Goal: Information Seeking & Learning: Learn about a topic

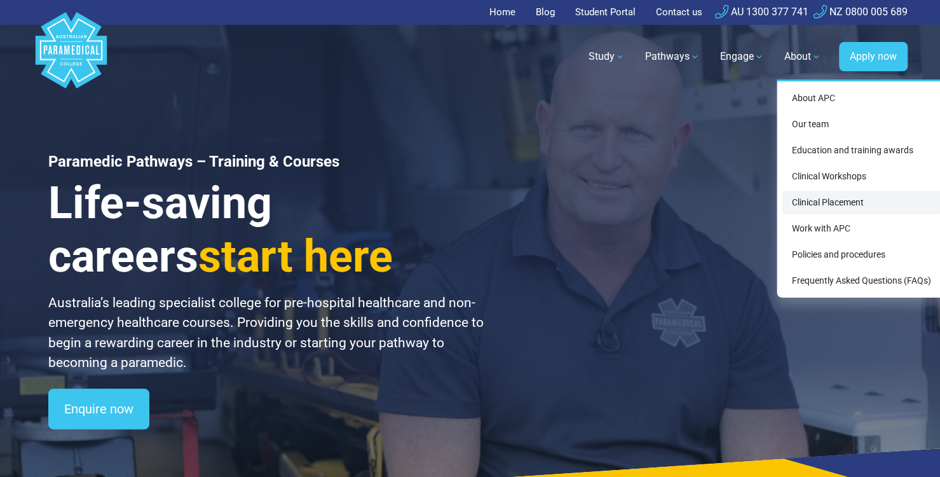
click at [815, 199] on link "Clinical Placement" at bounding box center [862, 203] width 160 height 24
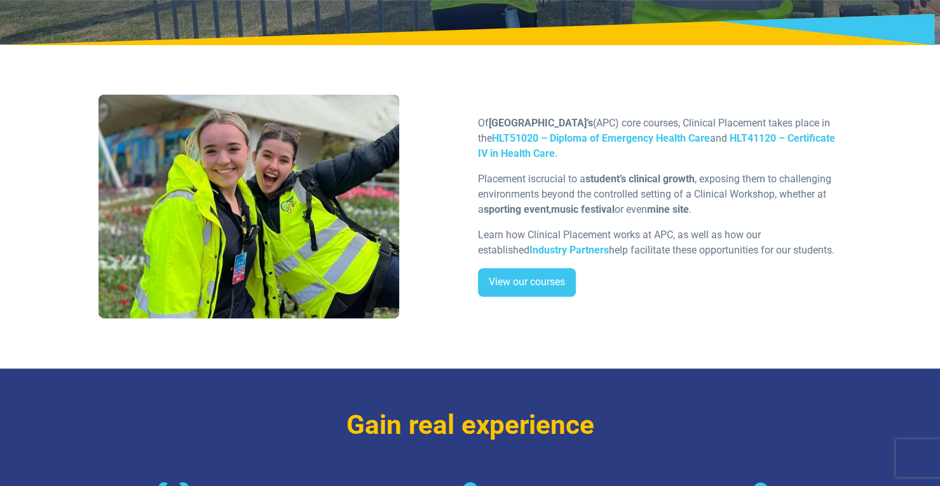
scroll to position [226, 0]
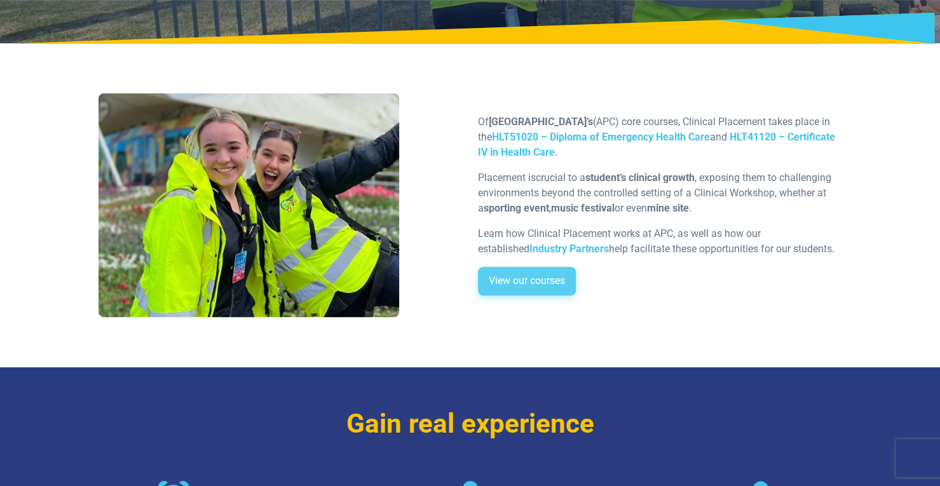
click at [533, 280] on link "View our courses" at bounding box center [527, 281] width 98 height 29
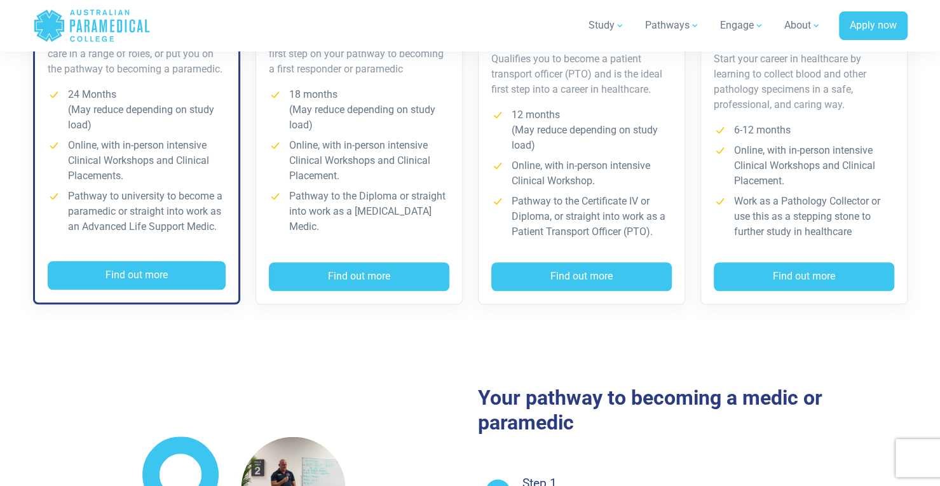
scroll to position [499, 0]
click at [481, 309] on div "Our courses Our self-paced courses let you study online in your own time, gain …" at bounding box center [470, 72] width 890 height 547
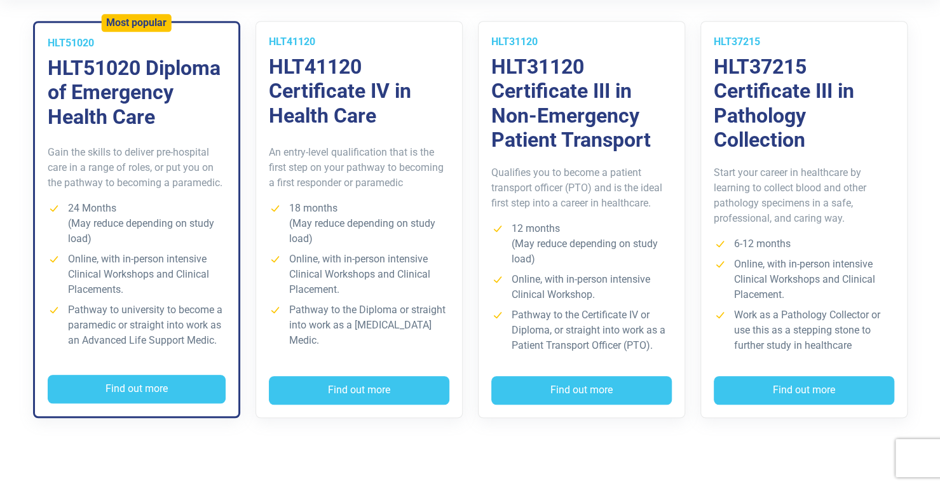
scroll to position [387, 0]
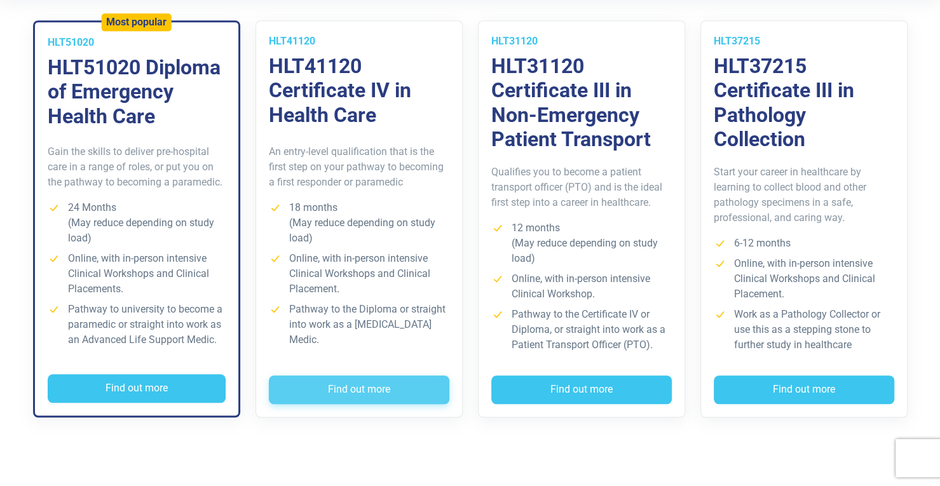
click at [345, 390] on button "Find out more" at bounding box center [359, 390] width 181 height 29
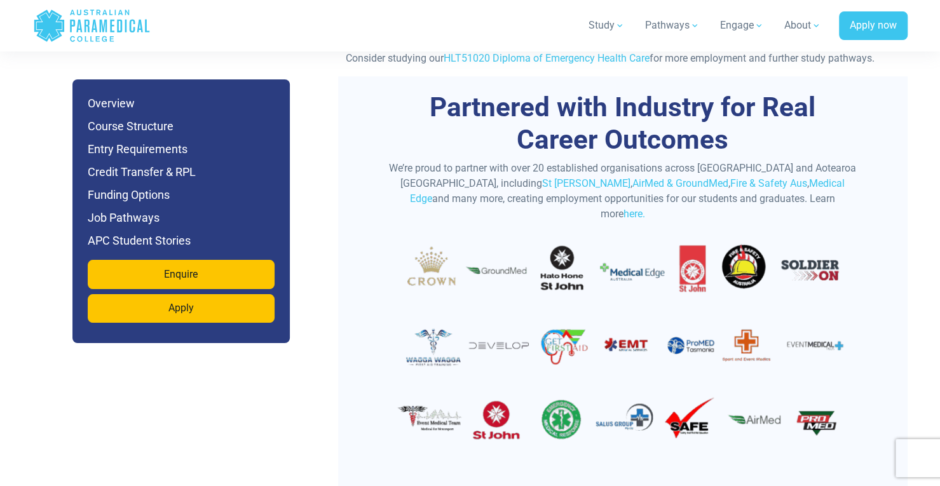
scroll to position [3686, 0]
click at [735, 177] on link "Medical Edge" at bounding box center [627, 190] width 435 height 27
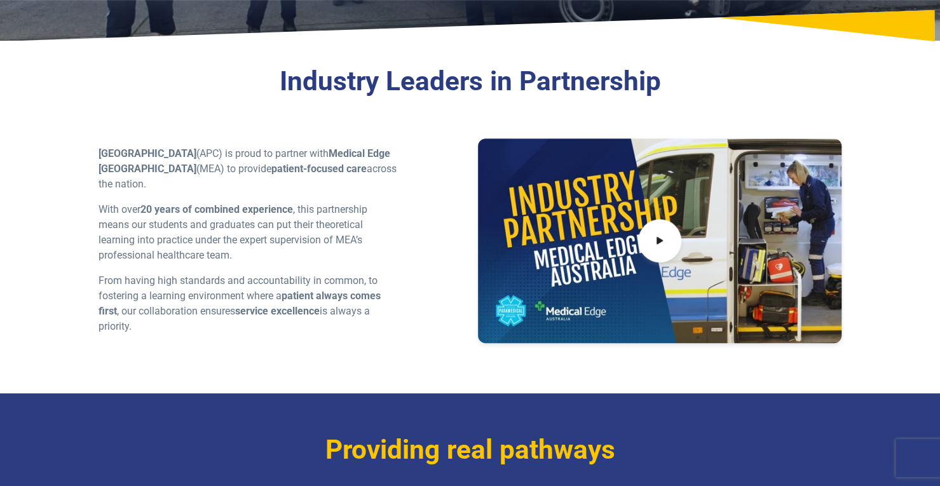
scroll to position [276, 0]
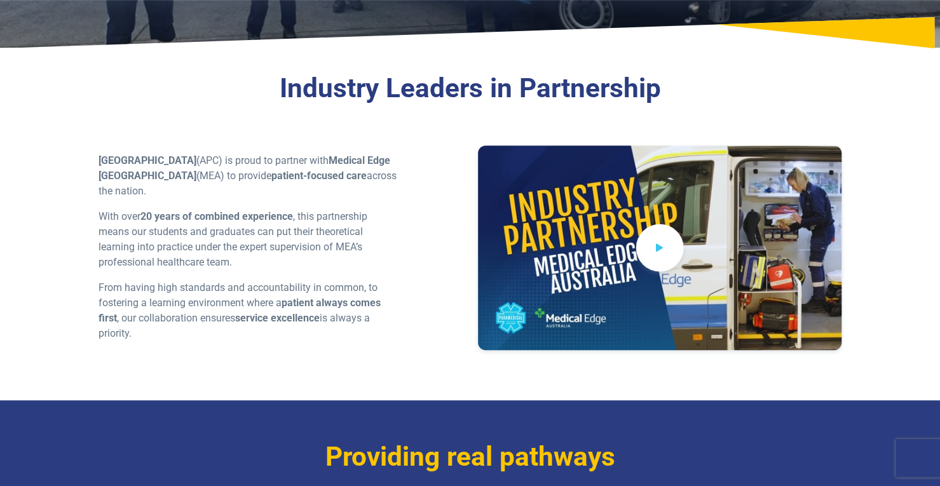
click at [665, 240] on icon at bounding box center [660, 247] width 14 height 21
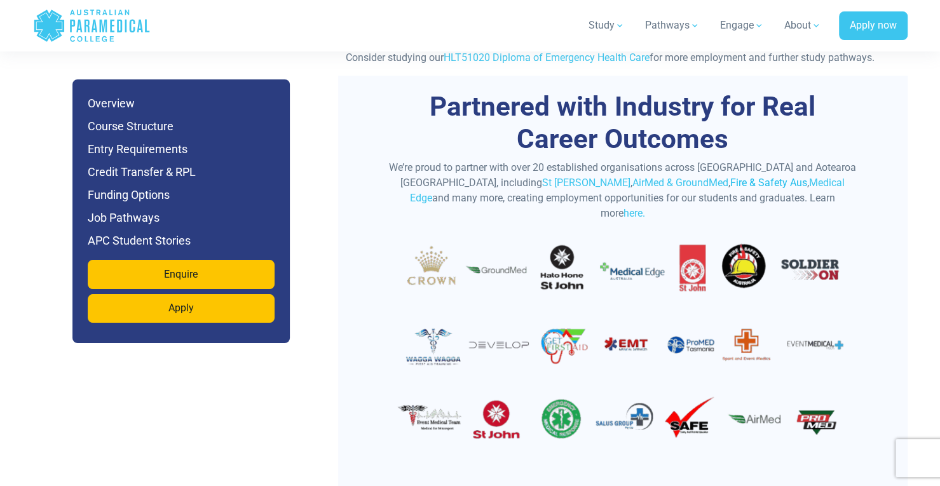
click at [731, 177] on link "Fire & Safety Aus" at bounding box center [769, 183] width 77 height 12
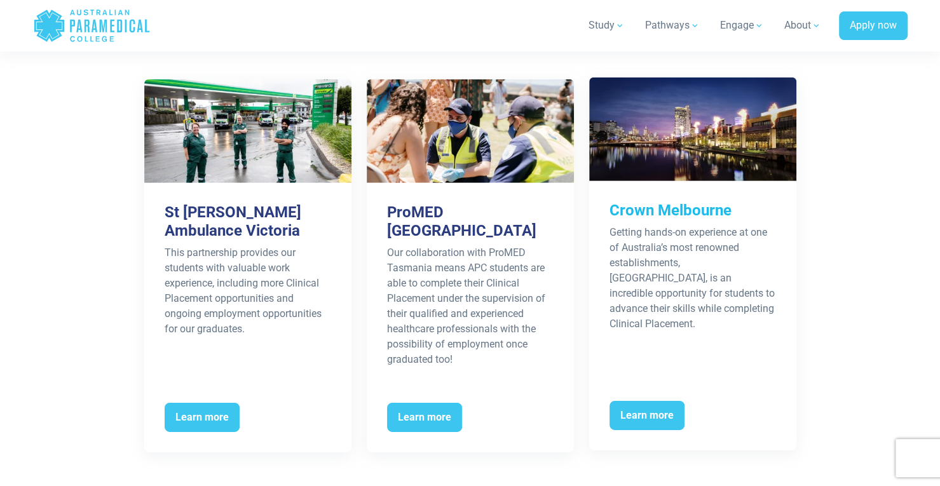
scroll to position [2068, 0]
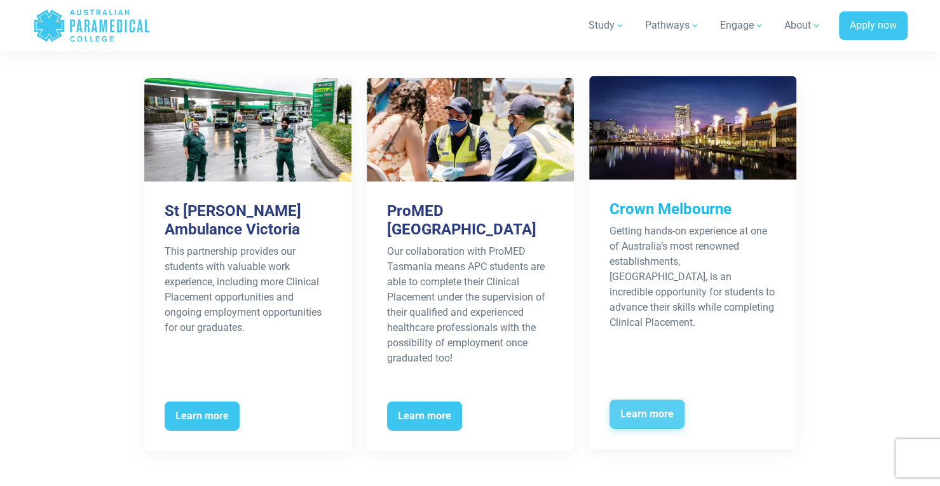
click at [646, 400] on span "Learn more" at bounding box center [647, 414] width 75 height 29
